Goal: Information Seeking & Learning: Understand process/instructions

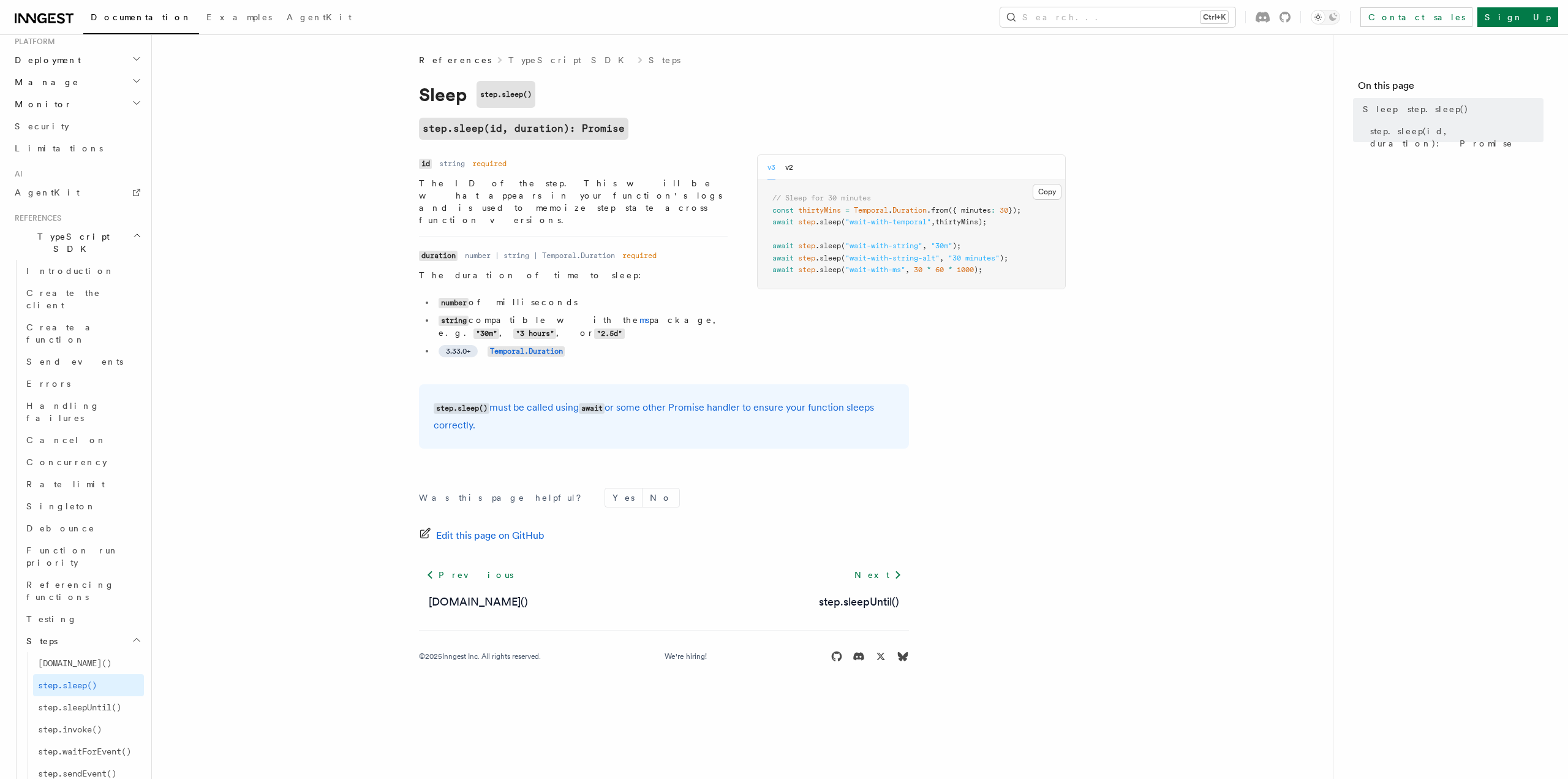
scroll to position [636, 0]
click at [94, 701] on span "step.sleepUntil()" at bounding box center [79, 706] width 83 height 10
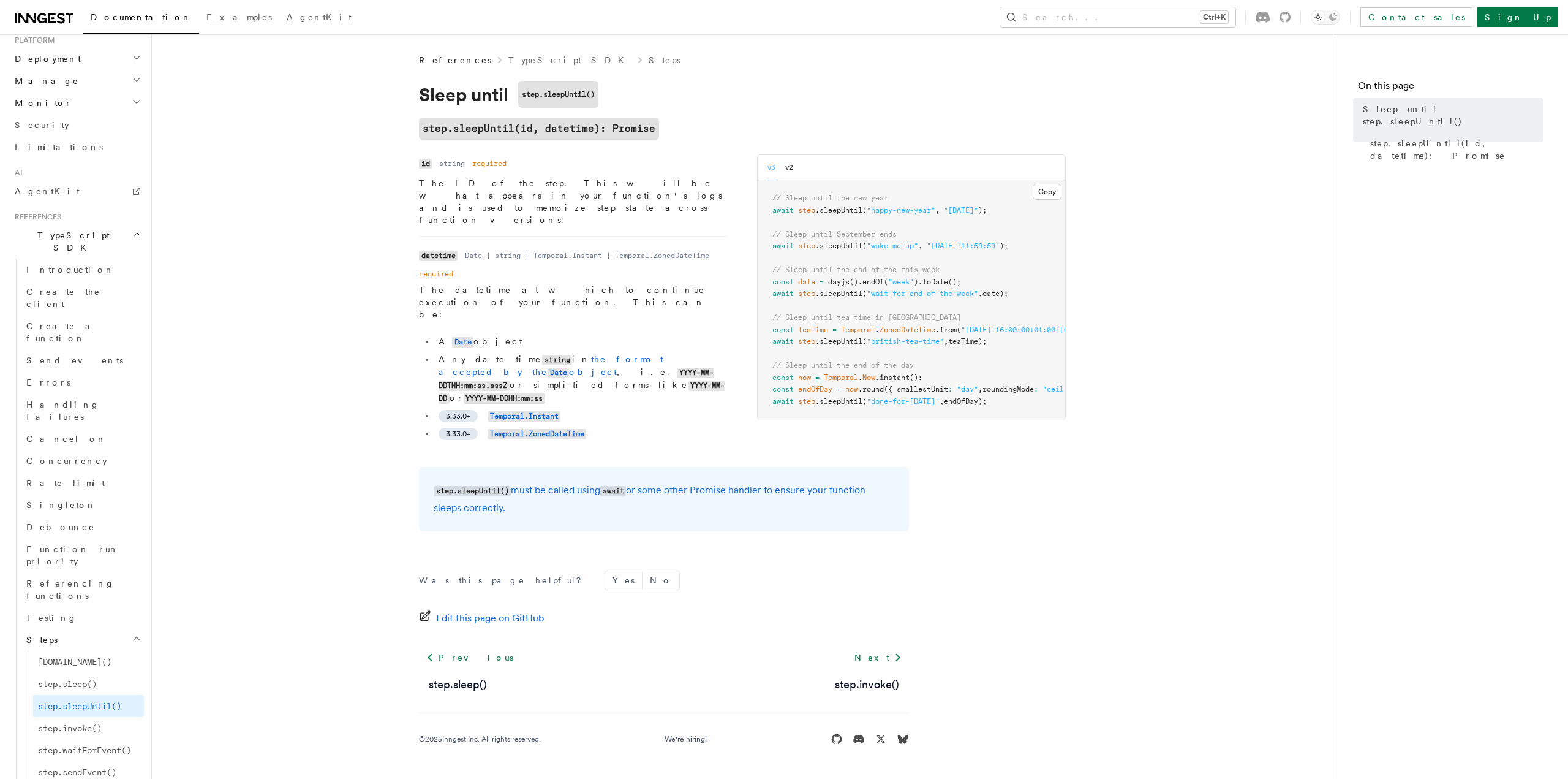
click at [838, 380] on span "Temporal" at bounding box center [841, 378] width 34 height 8
copy span "Temporal"
click at [1129, 290] on article "References TypeScript SDK Steps Sleep until step.sleepUntil() step.sleepUntil(i…" at bounding box center [742, 414] width 1141 height 721
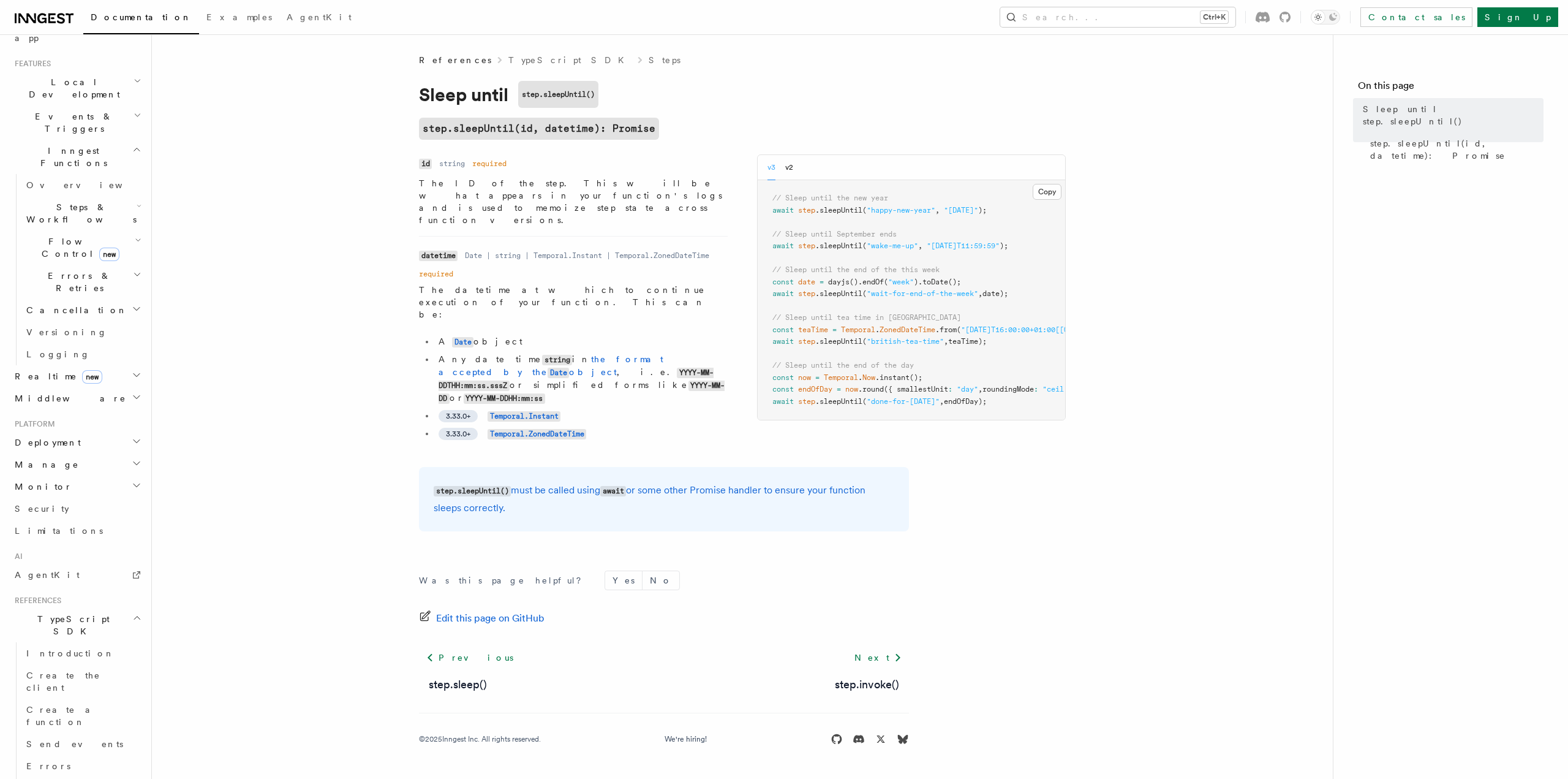
click at [293, 199] on article "References TypeScript SDK Steps Sleep until step.sleepUntil() step.sleepUntil(i…" at bounding box center [742, 414] width 1141 height 721
